Goal: Task Accomplishment & Management: Use online tool/utility

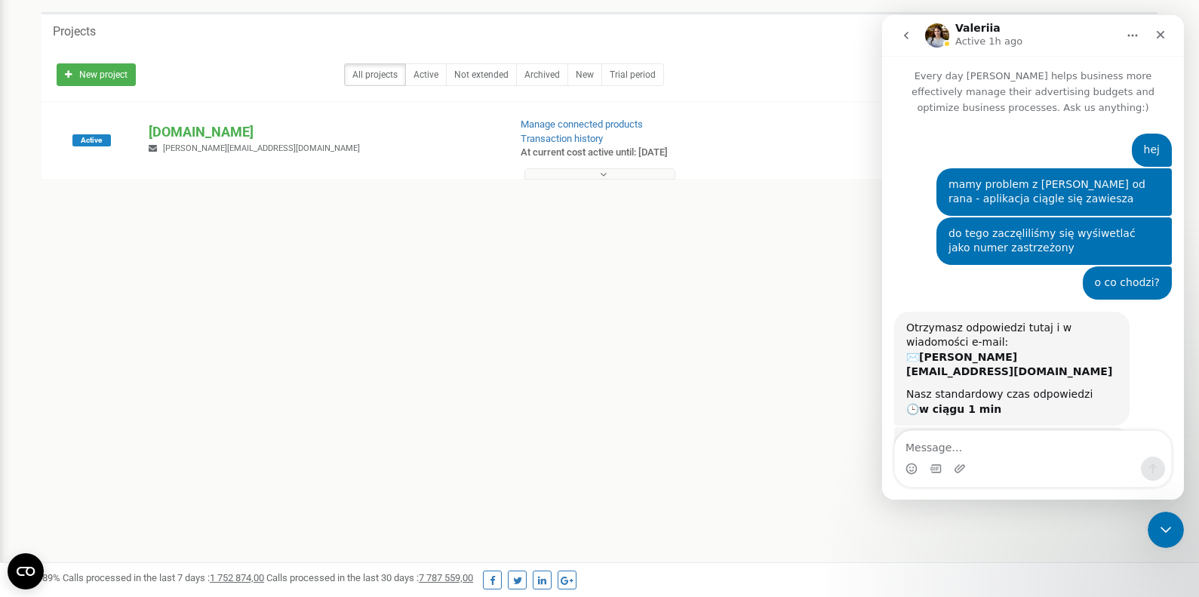
scroll to position [2208, 0]
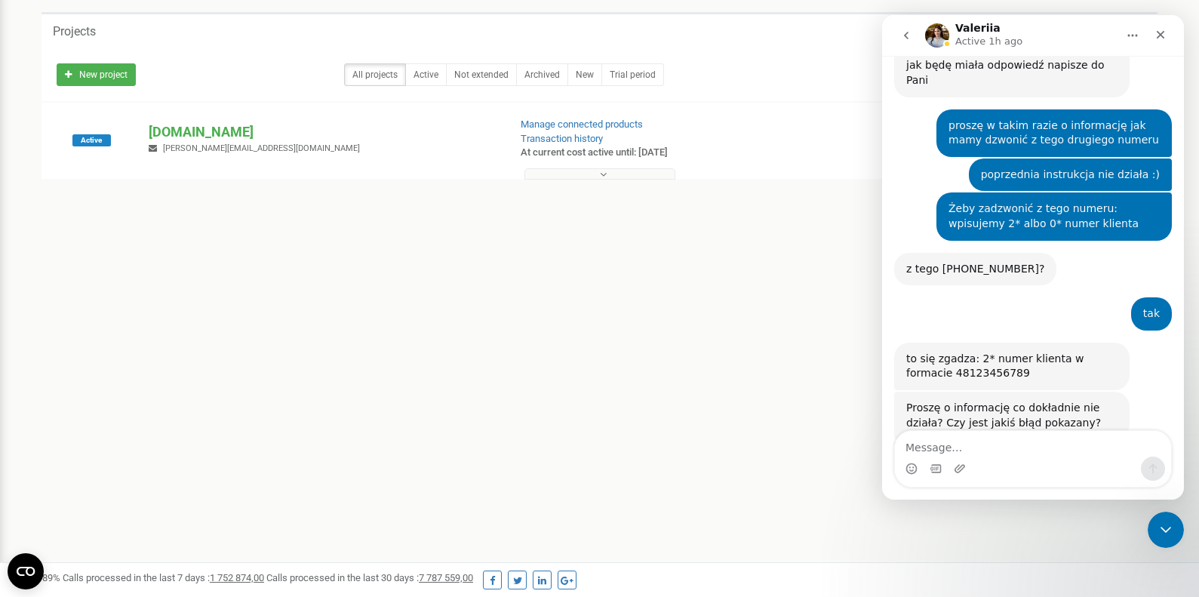
click at [1039, 450] on div "Mamy w tym momencie awarie, dlatego numer jest podpisany jako no caller id, już…" at bounding box center [1011, 472] width 211 height 45
click at [629, 311] on div "Referral program Profile settings Log Out Projects New project All projects Act…" at bounding box center [599, 389] width 1199 height 906
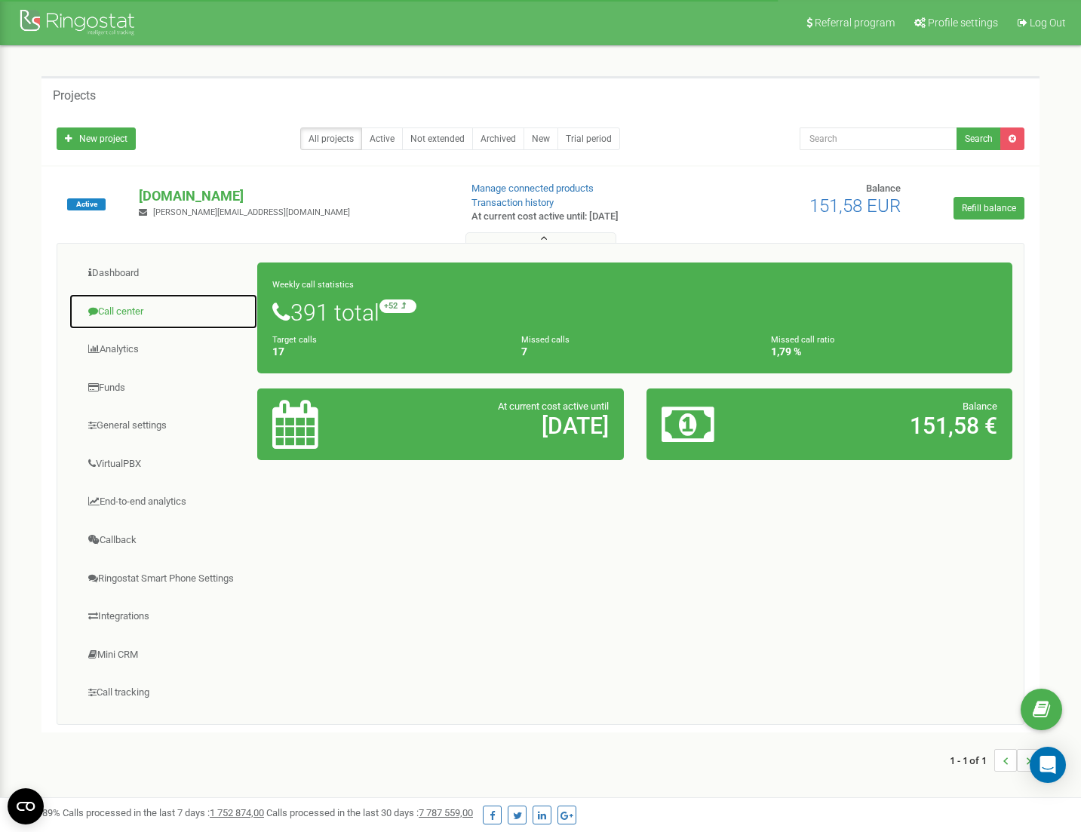
click at [132, 309] on link "Call center" at bounding box center [163, 312] width 189 height 37
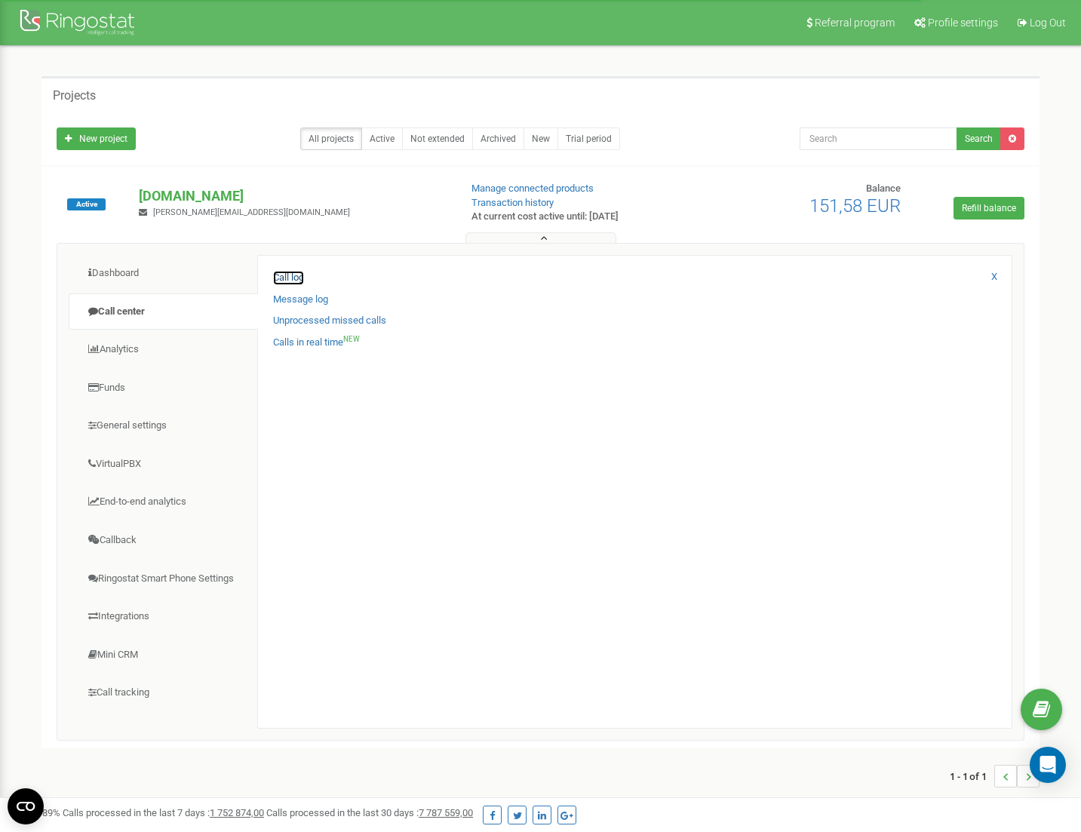
click at [288, 280] on link "Call log" at bounding box center [288, 278] width 31 height 14
